Goal: Task Accomplishment & Management: Use online tool/utility

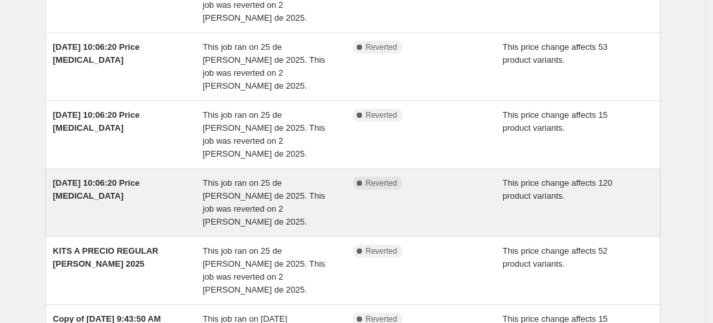
scroll to position [360, 0]
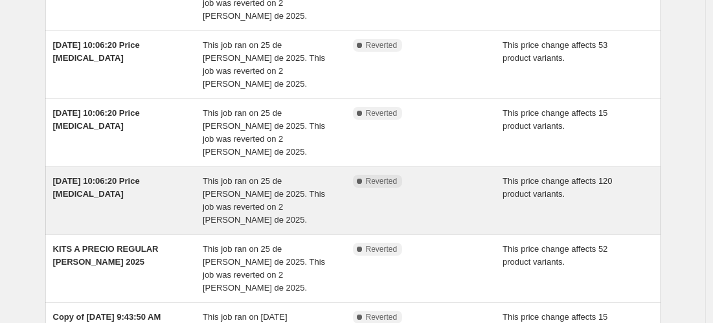
click at [267, 176] on span "This job ran on 25 de julio de 2025. This job was reverted on 2 de agosto de 20…" at bounding box center [264, 200] width 122 height 49
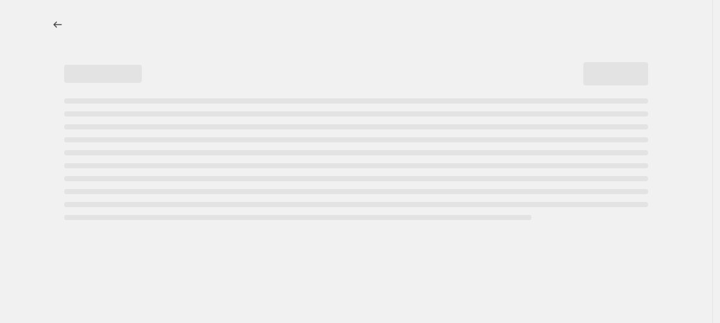
select select "ecap"
select select "no_change"
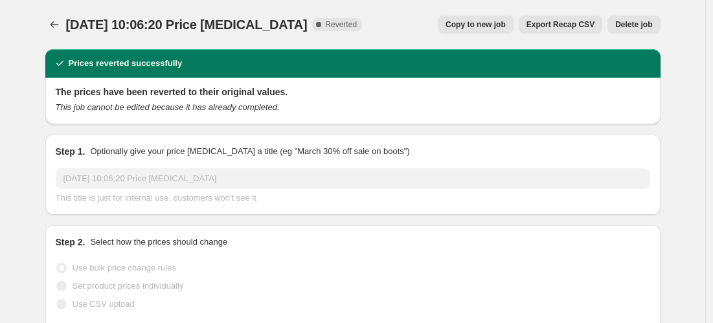
select select "collection"
click at [479, 30] on button "Copy to new job" at bounding box center [476, 25] width 76 height 18
select select "ecap"
select select "no_change"
select select "collection"
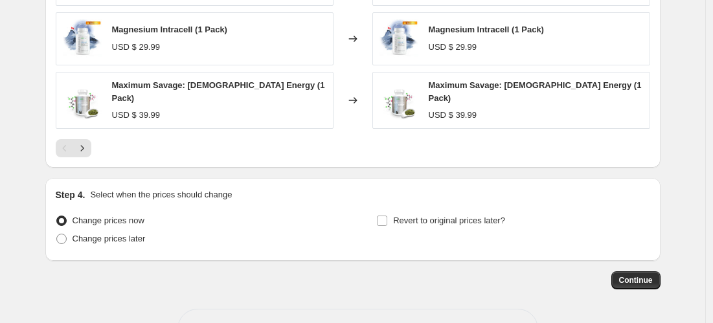
scroll to position [974, 0]
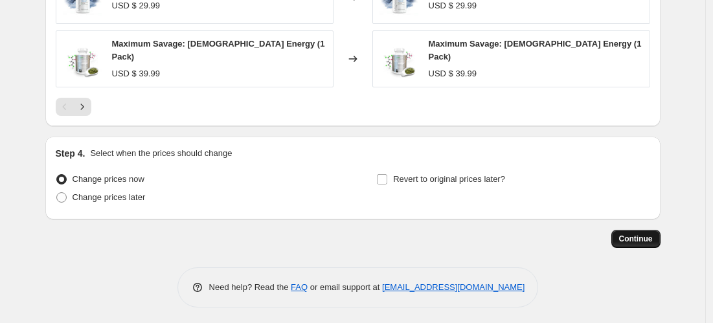
click at [636, 240] on button "Continue" at bounding box center [636, 239] width 49 height 18
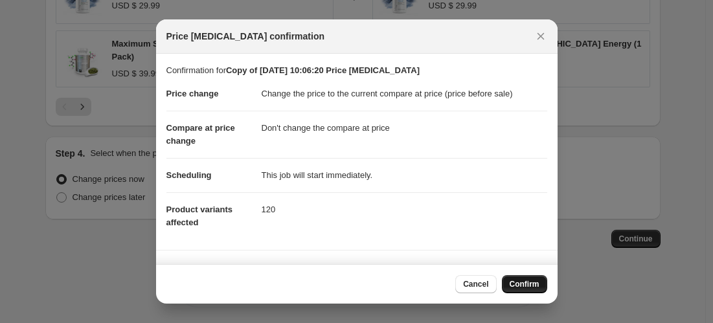
click at [533, 283] on span "Confirm" at bounding box center [525, 284] width 30 height 10
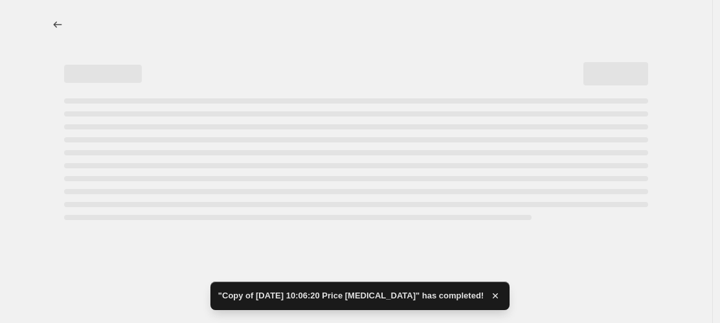
select select "ecap"
select select "no_change"
select select "collection"
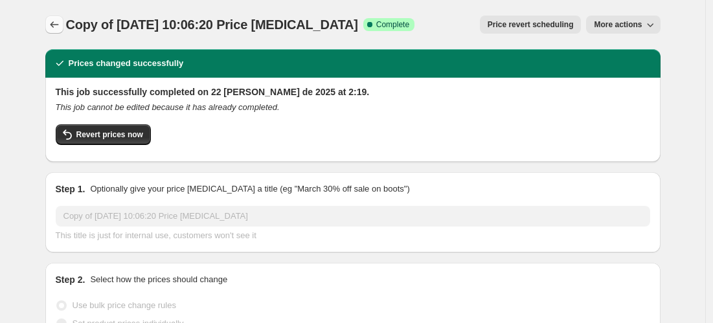
click at [56, 23] on icon "Price change jobs" at bounding box center [54, 24] width 13 height 13
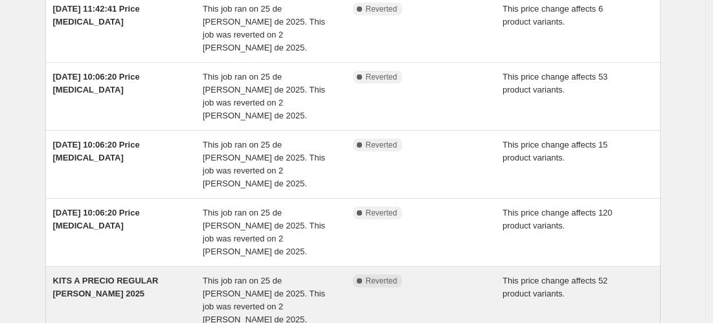
scroll to position [378, 0]
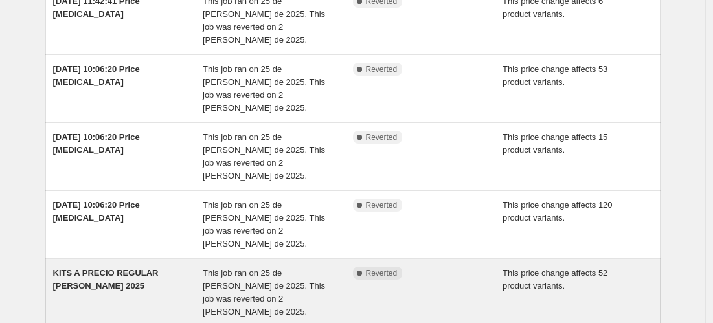
click at [306, 267] on div "This job ran on 25 de julio de 2025. This job was reverted on 2 de agosto de 20…" at bounding box center [278, 293] width 150 height 52
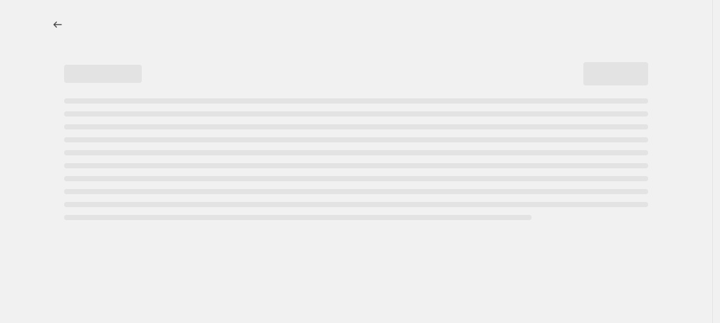
select select "ecap"
select select "no_change"
select select "collection"
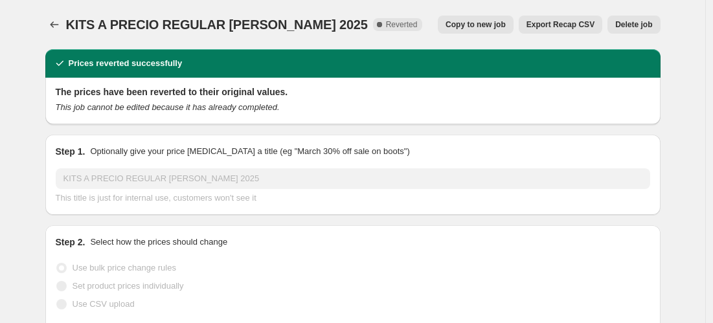
click at [486, 27] on span "Copy to new job" at bounding box center [476, 24] width 60 height 10
select select "ecap"
select select "no_change"
select select "collection"
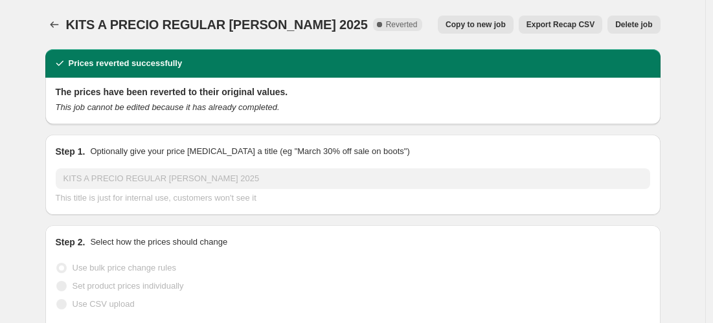
select select "collection"
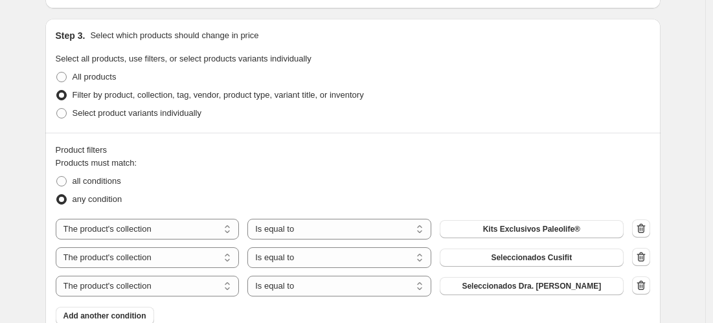
scroll to position [509, 0]
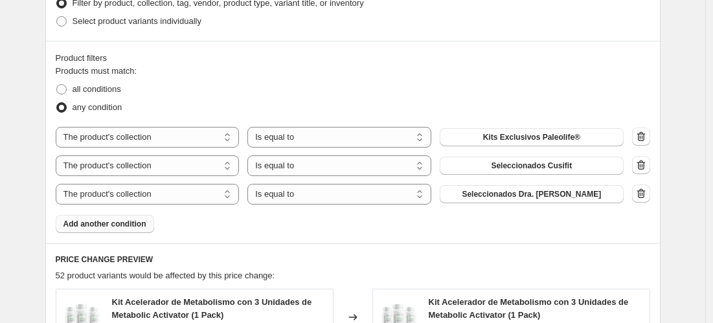
click at [121, 229] on span "Add another condition" at bounding box center [104, 224] width 83 height 10
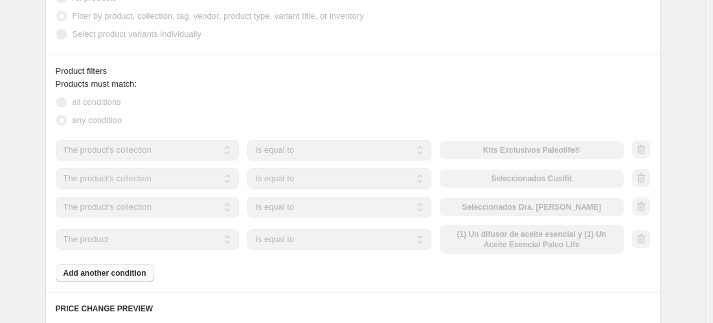
scroll to position [549, 0]
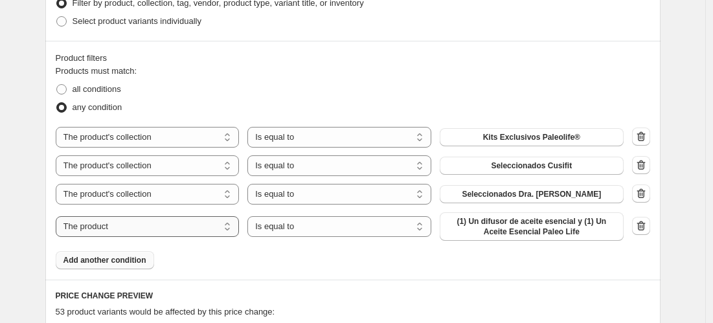
click at [178, 237] on select "The product The product's collection The product's tag The product's vendor The…" at bounding box center [148, 226] width 184 height 21
select select "collection"
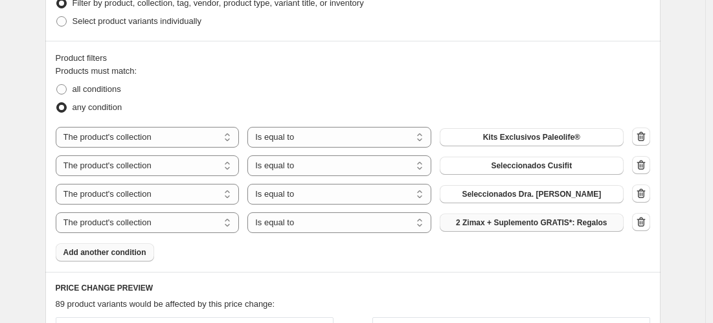
click at [540, 228] on span "2 Zimax + Suplemento GRATIS*: Regalos" at bounding box center [532, 223] width 152 height 10
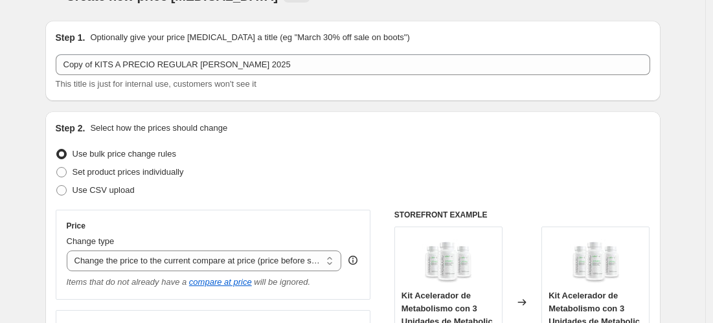
scroll to position [0, 0]
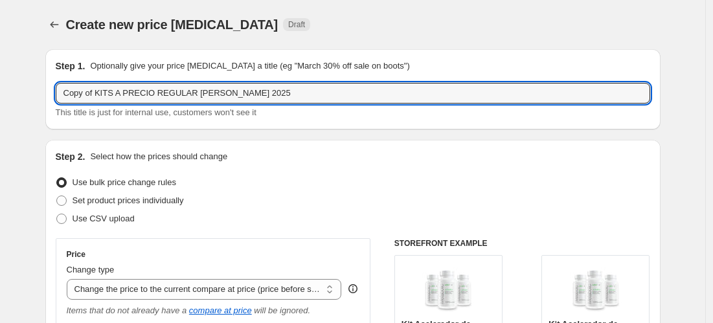
drag, startPoint x: 99, startPoint y: 91, endPoint x: -15, endPoint y: 94, distance: 114.1
click at [0, 94] on html "Home Settings Plans Skip to content Create new price change job. This page is r…" at bounding box center [356, 161] width 713 height 323
drag, startPoint x: 170, startPoint y: 94, endPoint x: 324, endPoint y: 99, distance: 153.6
click at [324, 99] on input "KITS A PRECIO REGULAR julio 2025" at bounding box center [353, 93] width 595 height 21
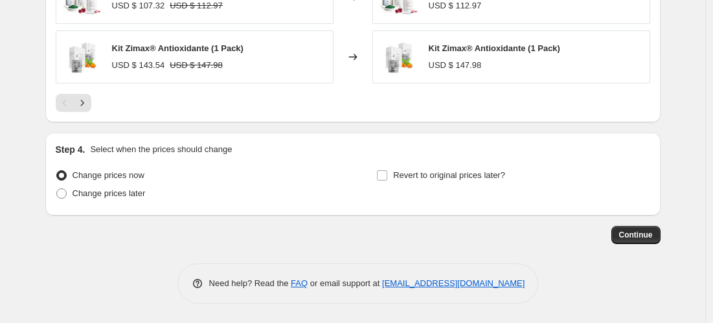
scroll to position [1091, 0]
type input "KITS A PRECIO REGULAR"
click at [643, 236] on span "Continue" at bounding box center [636, 235] width 34 height 10
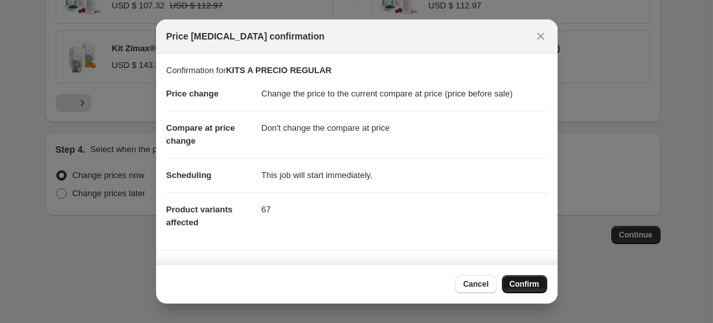
click at [515, 285] on span "Confirm" at bounding box center [525, 284] width 30 height 10
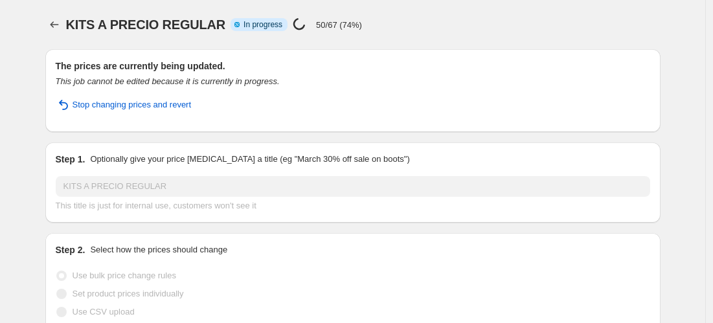
select select "ecap"
select select "no_change"
select select "collection"
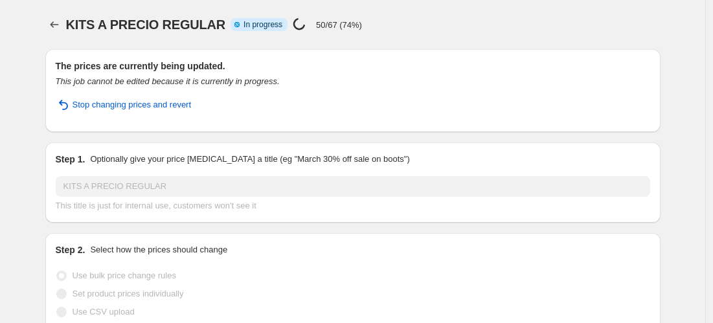
select select "collection"
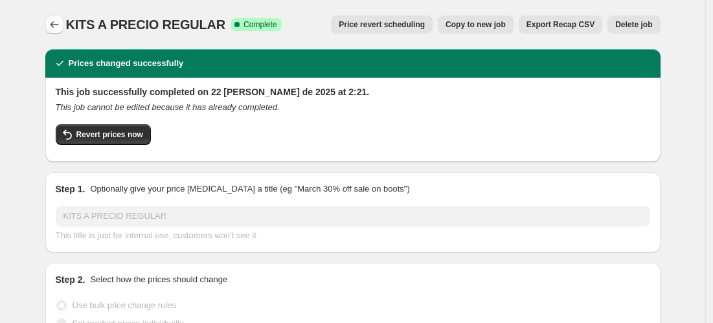
click at [54, 22] on icon "Price change jobs" at bounding box center [54, 24] width 13 height 13
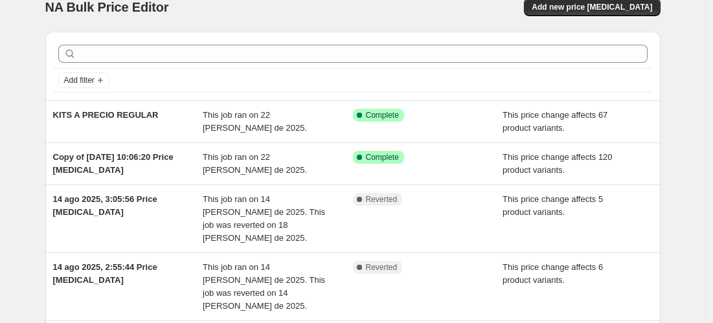
scroll to position [35, 0]
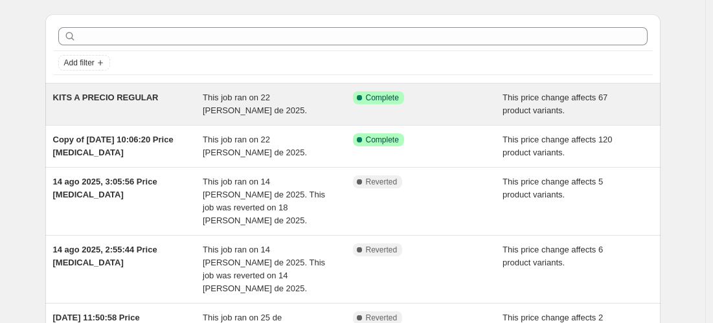
click at [159, 102] on span "KITS A PRECIO REGULAR" at bounding box center [106, 98] width 106 height 10
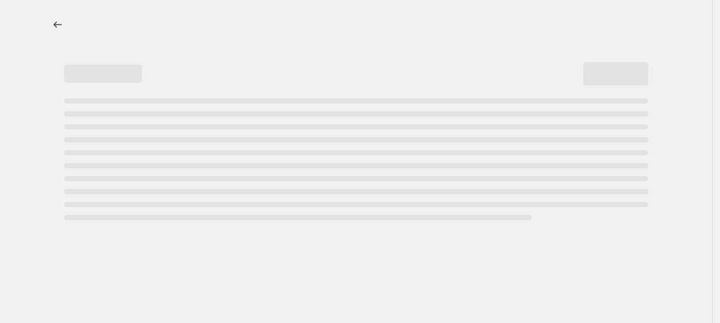
select select "ecap"
select select "no_change"
select select "collection"
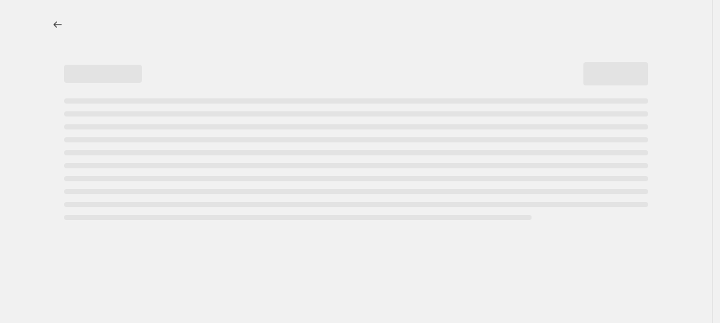
select select "collection"
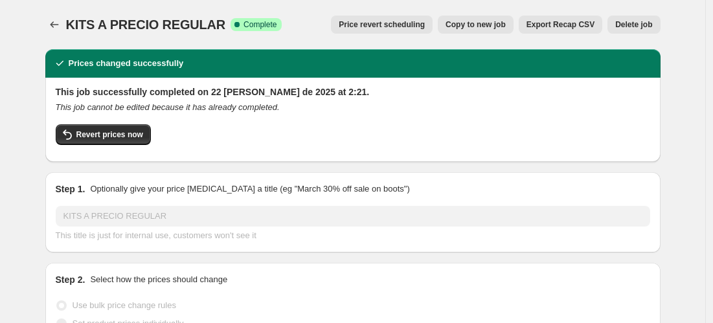
click at [468, 24] on span "Copy to new job" at bounding box center [476, 24] width 60 height 10
select select "ecap"
select select "no_change"
select select "collection"
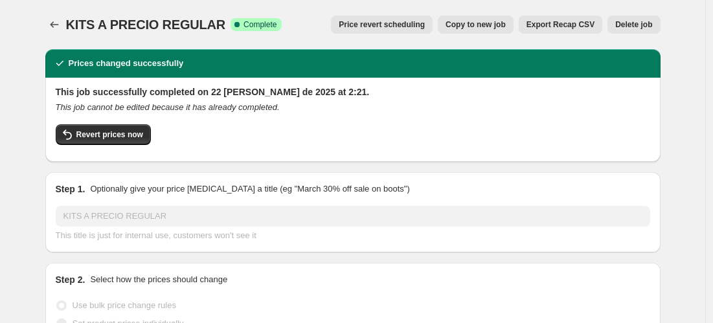
select select "collection"
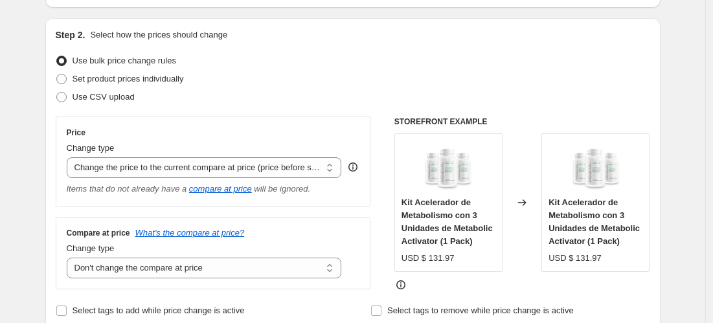
scroll to position [63, 0]
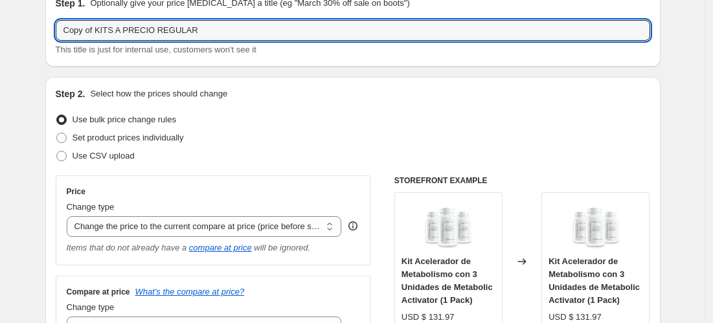
drag, startPoint x: 99, startPoint y: 32, endPoint x: 52, endPoint y: 34, distance: 47.3
click at [52, 34] on div "Step 1. Optionally give your price change job a title (eg "March 30% off sale o…" at bounding box center [352, 26] width 615 height 80
click at [188, 34] on input "KITS A PRECIO REGULAR" at bounding box center [353, 30] width 595 height 21
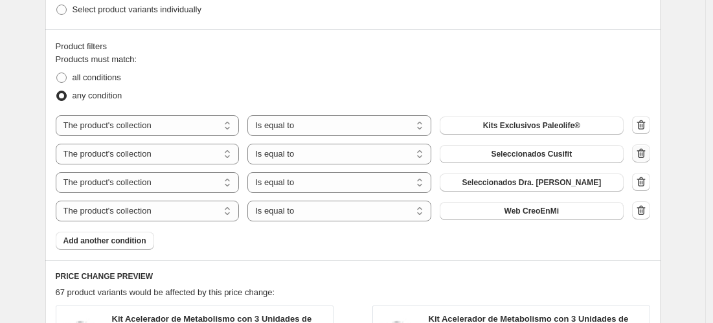
type input "KITS A PRECIO REGULAR soluciones"
click at [645, 160] on icon "button" at bounding box center [641, 153] width 13 height 13
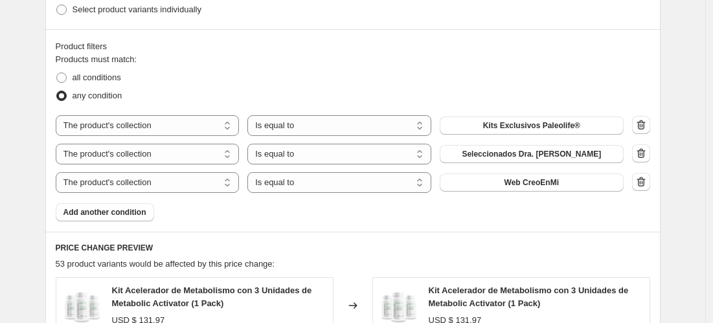
click at [643, 160] on icon "button" at bounding box center [641, 153] width 13 height 13
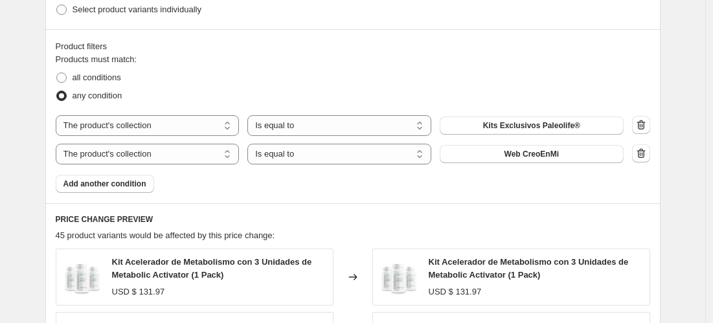
click at [643, 160] on icon "button" at bounding box center [641, 153] width 13 height 13
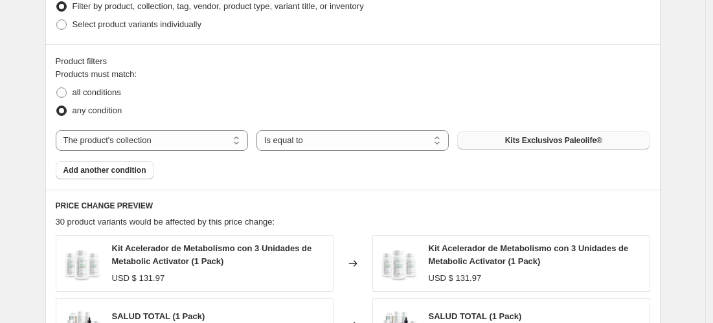
scroll to position [547, 0]
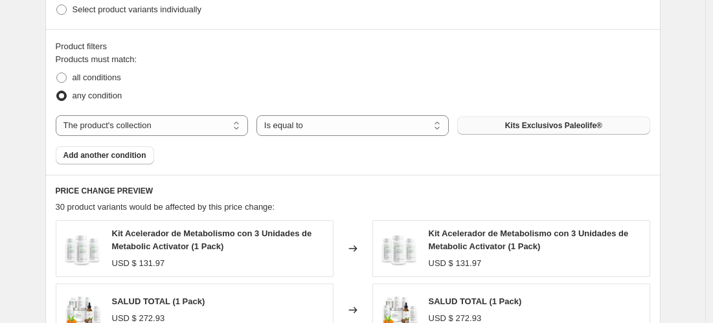
click at [576, 131] on span "Kits Exclusivos Paleolife®" at bounding box center [553, 126] width 97 height 10
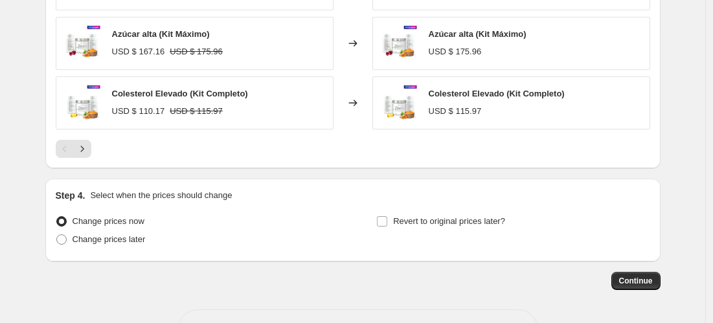
scroll to position [974, 0]
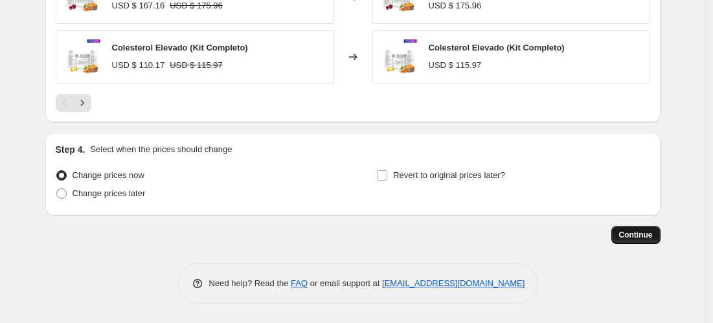
click at [652, 239] on span "Continue" at bounding box center [636, 235] width 34 height 10
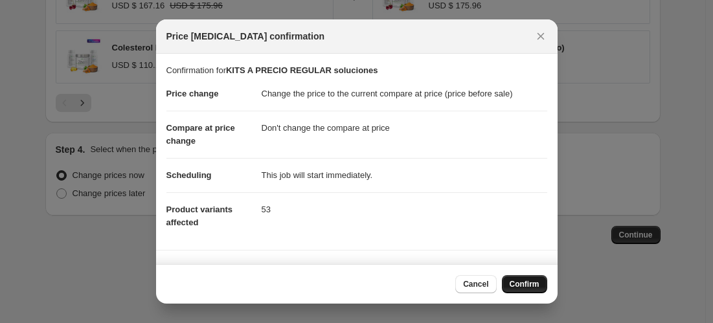
click at [527, 286] on span "Confirm" at bounding box center [525, 284] width 30 height 10
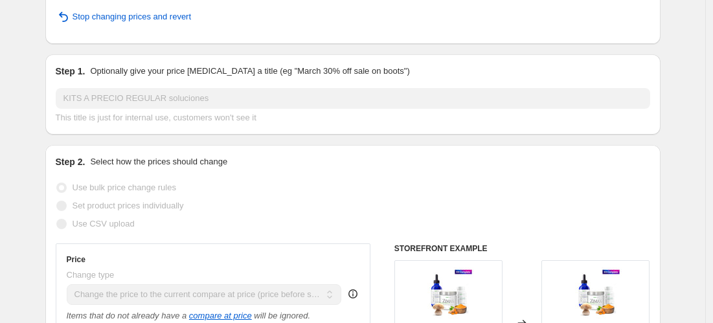
scroll to position [0, 0]
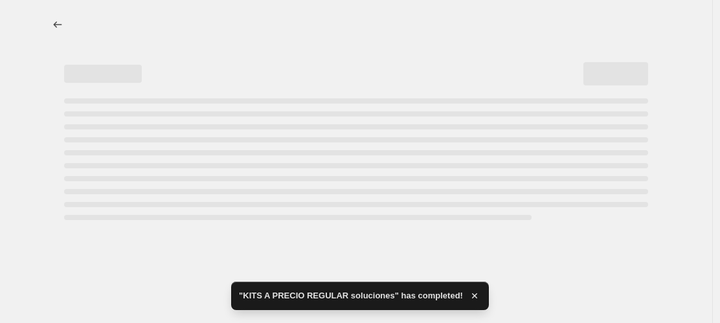
select select "ecap"
select select "no_change"
select select "collection"
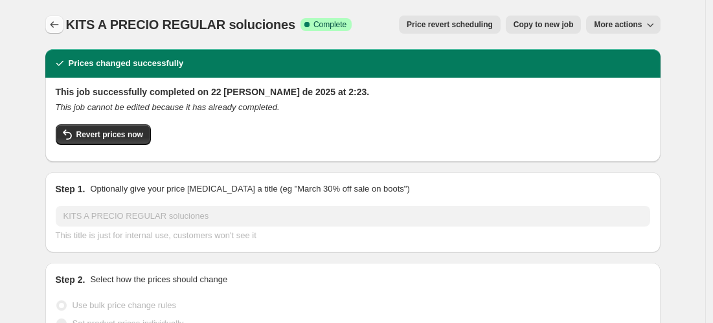
click at [61, 28] on icon "Price change jobs" at bounding box center [54, 24] width 13 height 13
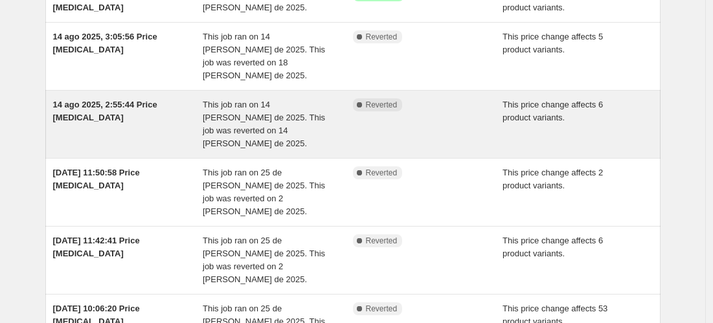
scroll to position [298, 0]
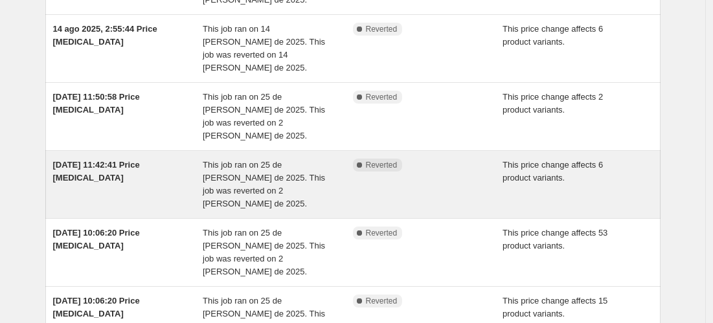
click at [106, 159] on div "25 jul 2025, 11:42:41 Price change job" at bounding box center [128, 185] width 150 height 52
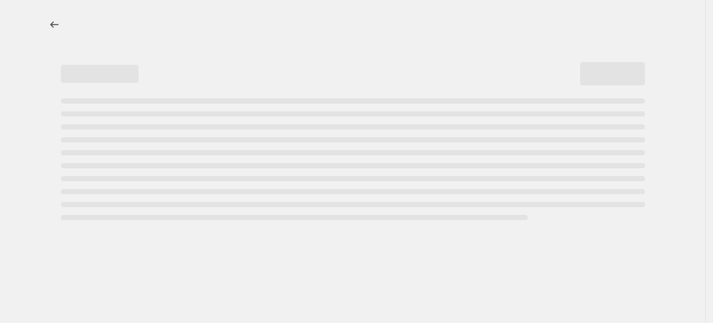
select select "ecap"
select select "no_change"
select select "collection"
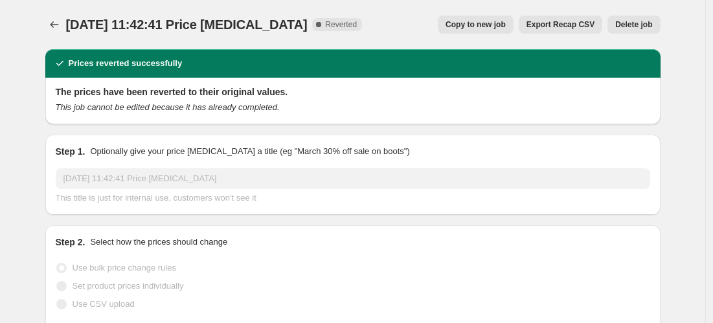
click at [485, 24] on span "Copy to new job" at bounding box center [476, 24] width 60 height 10
select select "ecap"
select select "no_change"
select select "collection"
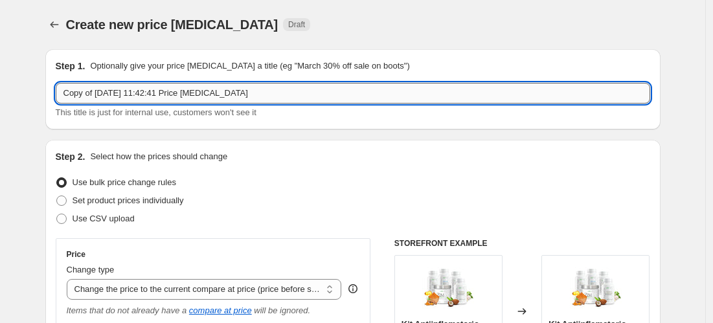
click at [214, 95] on input "Copy of 25 jul 2025, 11:42:41 Price change job" at bounding box center [353, 93] width 595 height 21
click at [225, 97] on input "Copy of 25 jul 2025, 11:42:41 Price change job" at bounding box center [353, 93] width 595 height 21
click at [224, 97] on input "Copy of 25 jul 2025, 11:42:41 Price change job" at bounding box center [353, 93] width 595 height 21
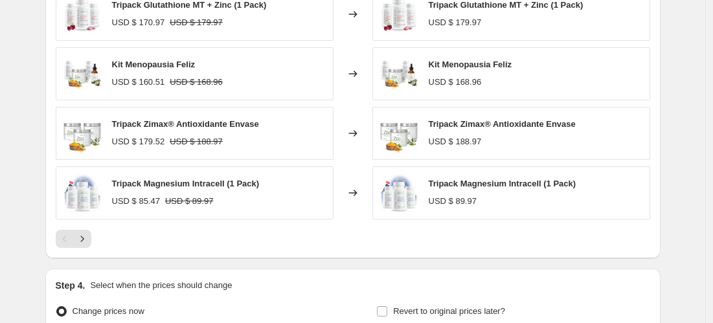
scroll to position [974, 0]
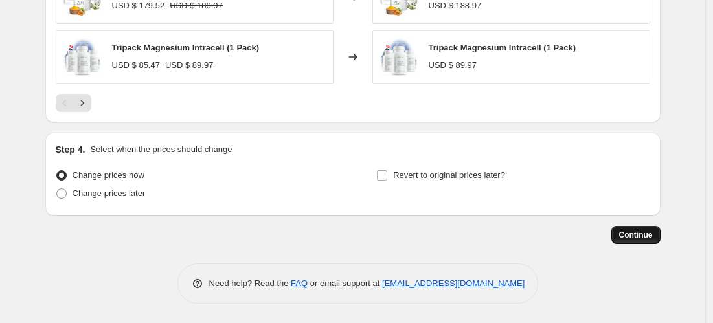
type input "Web seleccionados samar yorde"
click at [639, 236] on span "Continue" at bounding box center [636, 235] width 34 height 10
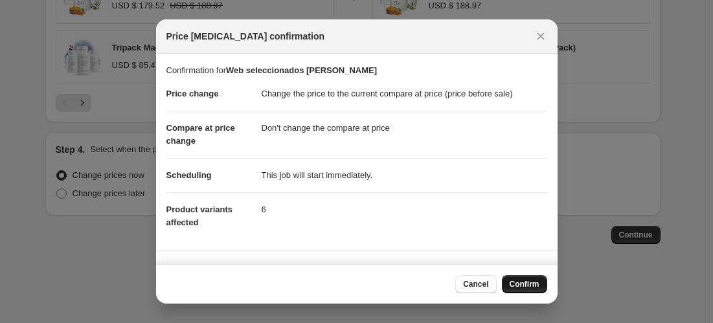
click at [511, 288] on span "Confirm" at bounding box center [525, 284] width 30 height 10
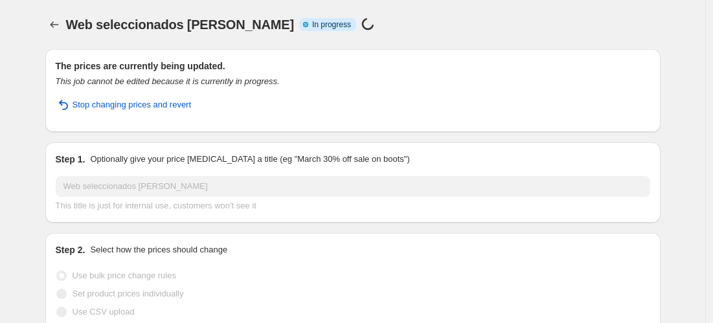
select select "ecap"
select select "no_change"
select select "collection"
